Goal: Information Seeking & Learning: Stay updated

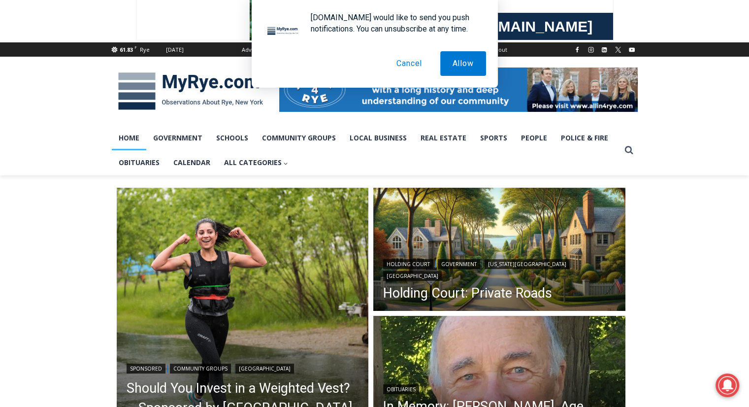
scroll to position [148, 0]
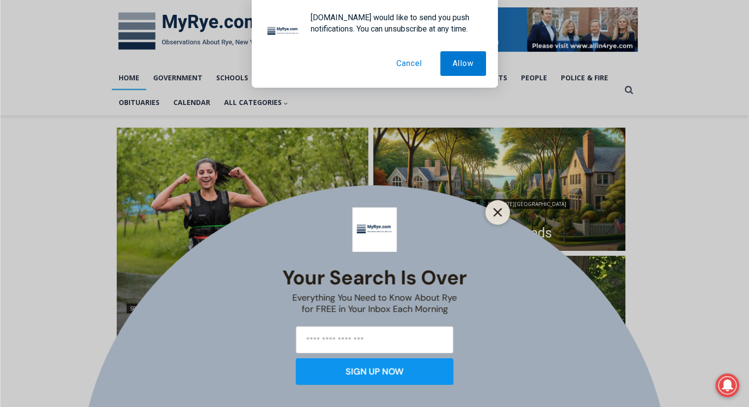
click at [496, 211] on line "Close" at bounding box center [497, 212] width 7 height 7
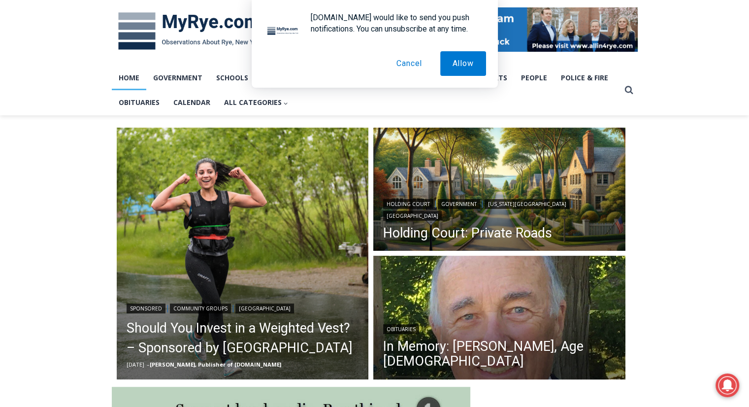
click at [404, 60] on button "Cancel" at bounding box center [409, 63] width 50 height 25
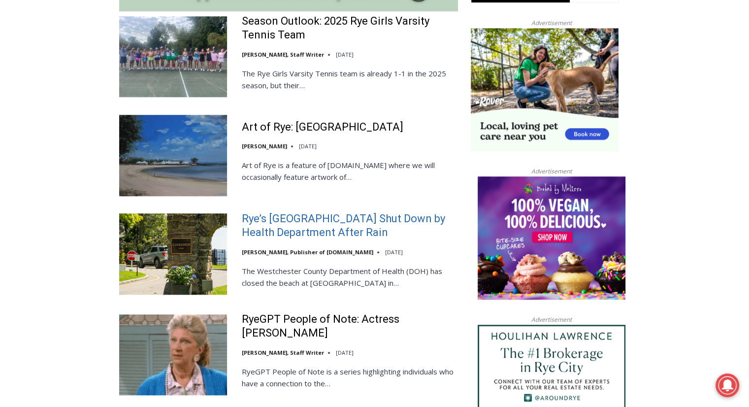
scroll to position [984, 0]
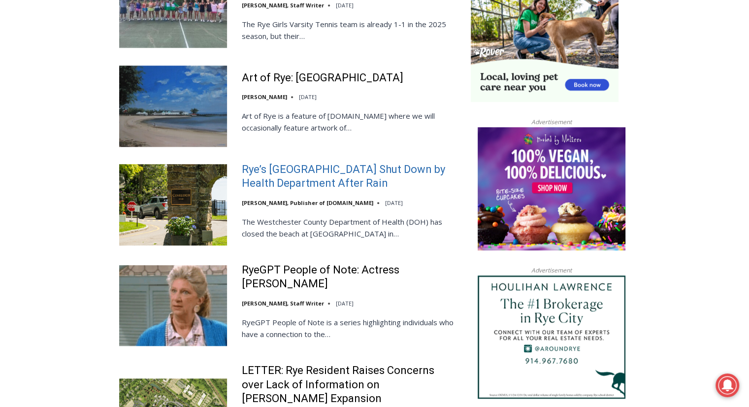
click at [325, 162] on link "Rye’s Coveleigh Beach Shut Down by Health Department After Rain" at bounding box center [350, 176] width 216 height 28
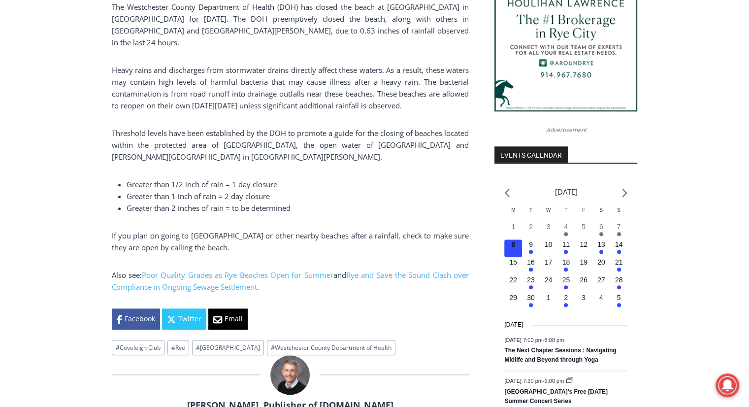
scroll to position [967, 0]
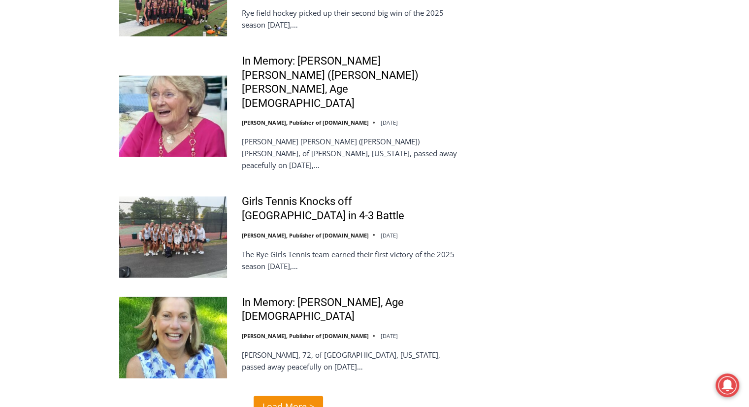
scroll to position [2262, 0]
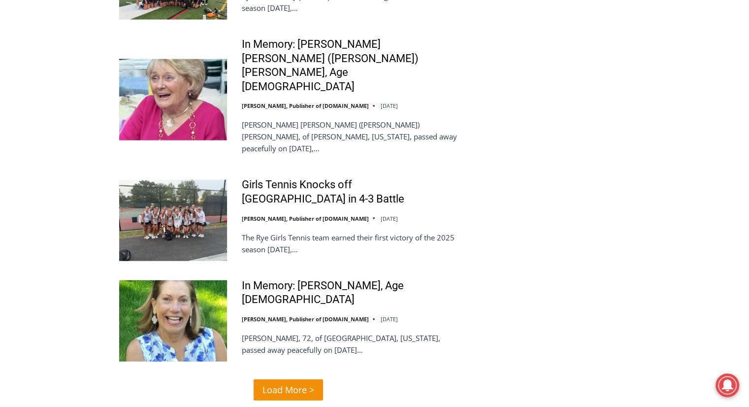
click at [279, 382] on span "Load More >" at bounding box center [288, 389] width 52 height 14
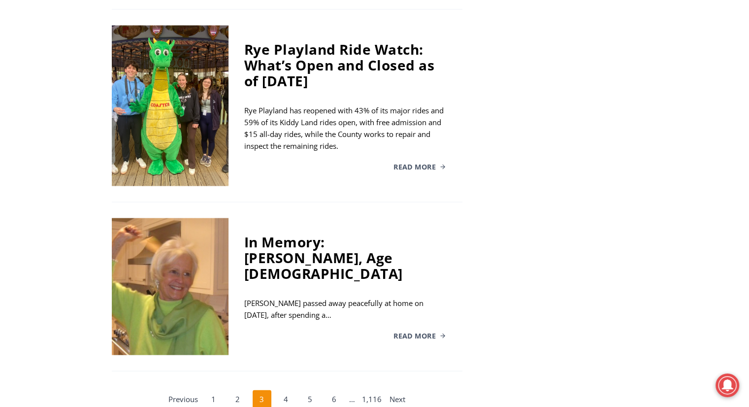
scroll to position [1870, 0]
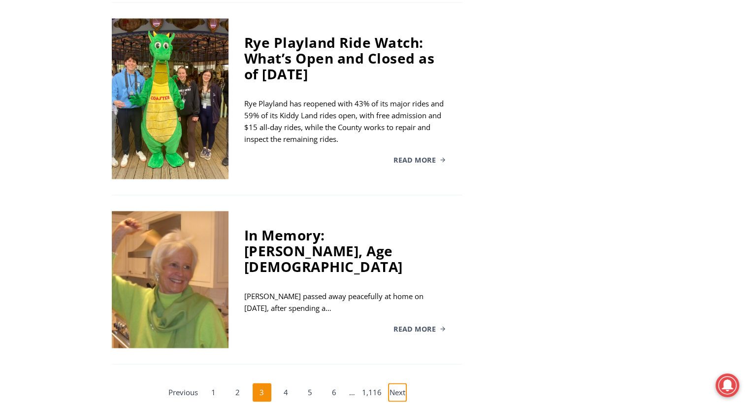
click at [397, 382] on link "Next" at bounding box center [397, 391] width 19 height 19
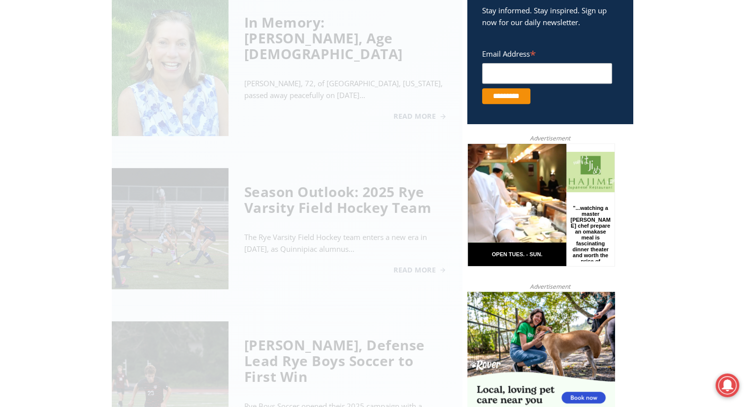
scroll to position [400, 0]
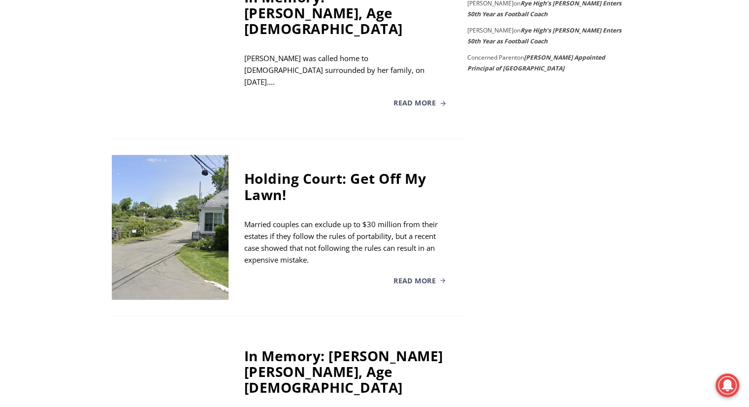
scroll to position [1680, 0]
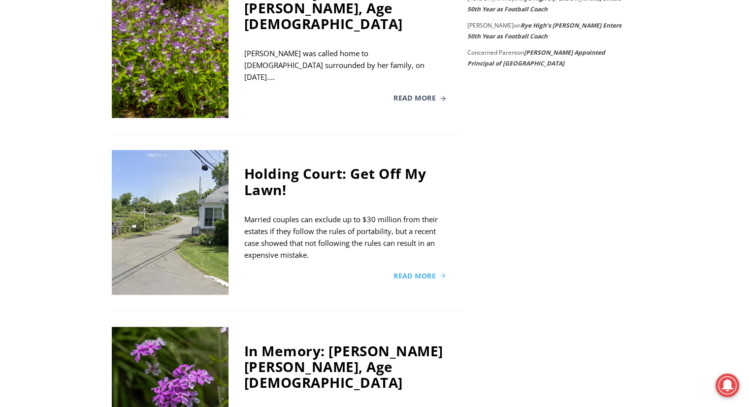
click at [415, 272] on span "Read More" at bounding box center [414, 275] width 42 height 7
